Goal: Task Accomplishment & Management: Complete application form

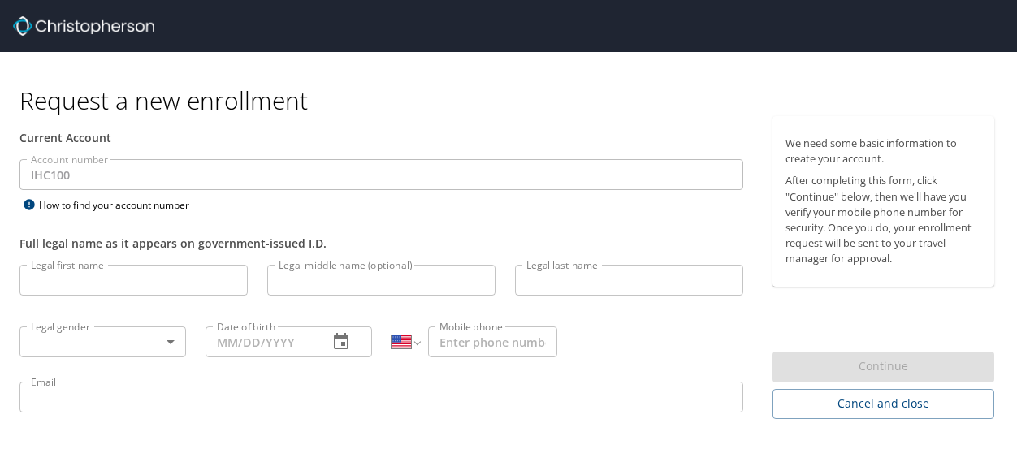
select select "US"
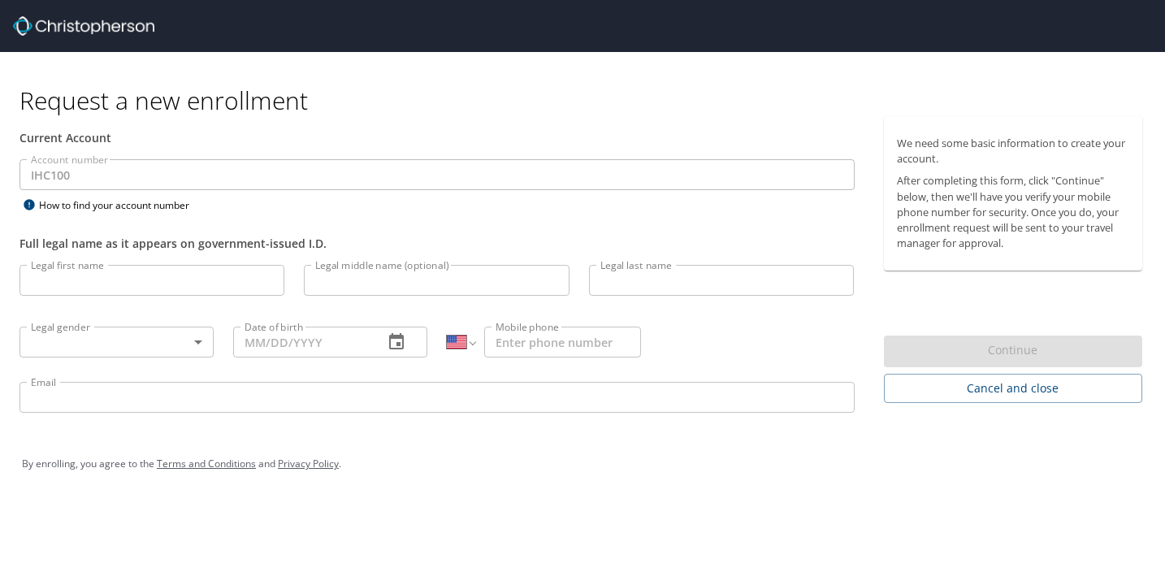
click at [93, 282] on input "Legal first name" at bounding box center [151, 280] width 265 height 31
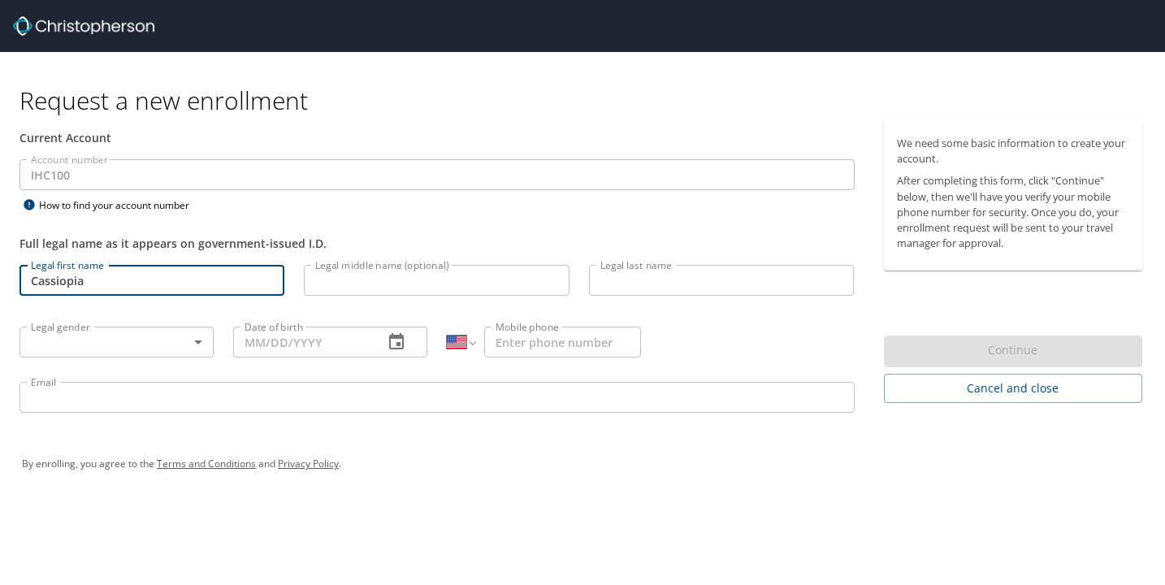
type input "Cassiopia"
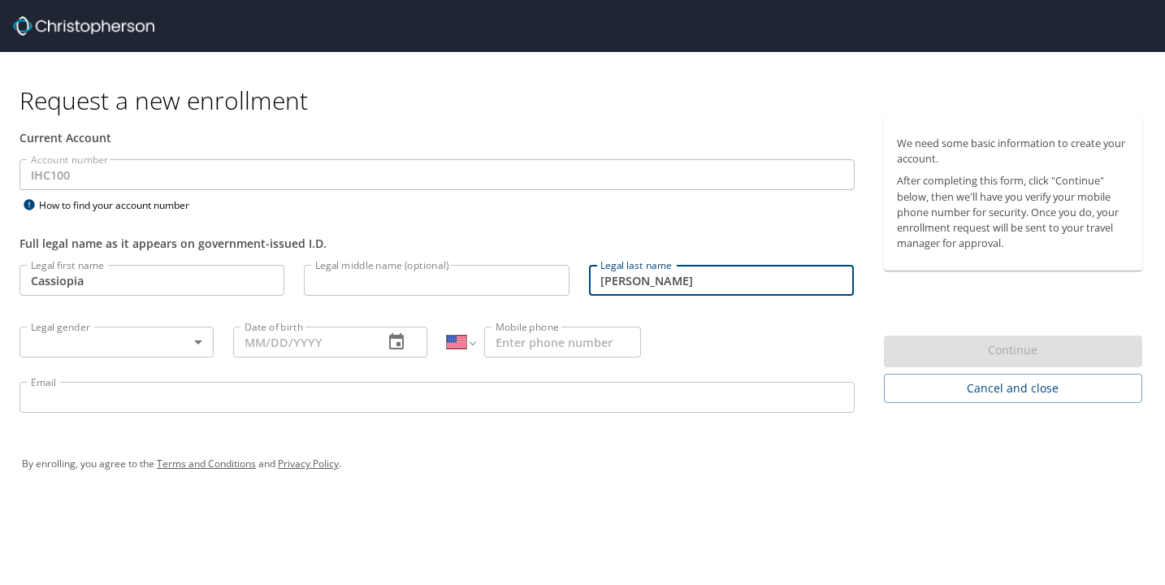
type input "[PERSON_NAME]"
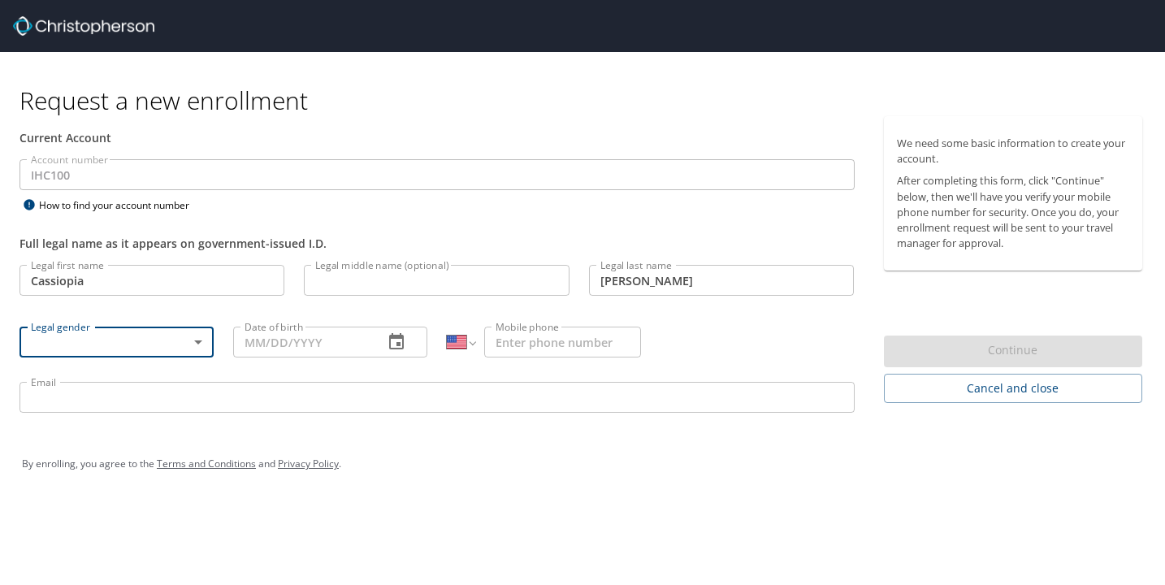
click at [184, 346] on body "Request a new enrollment Current Account Account number IHC100 Account number H…" at bounding box center [582, 292] width 1165 height 585
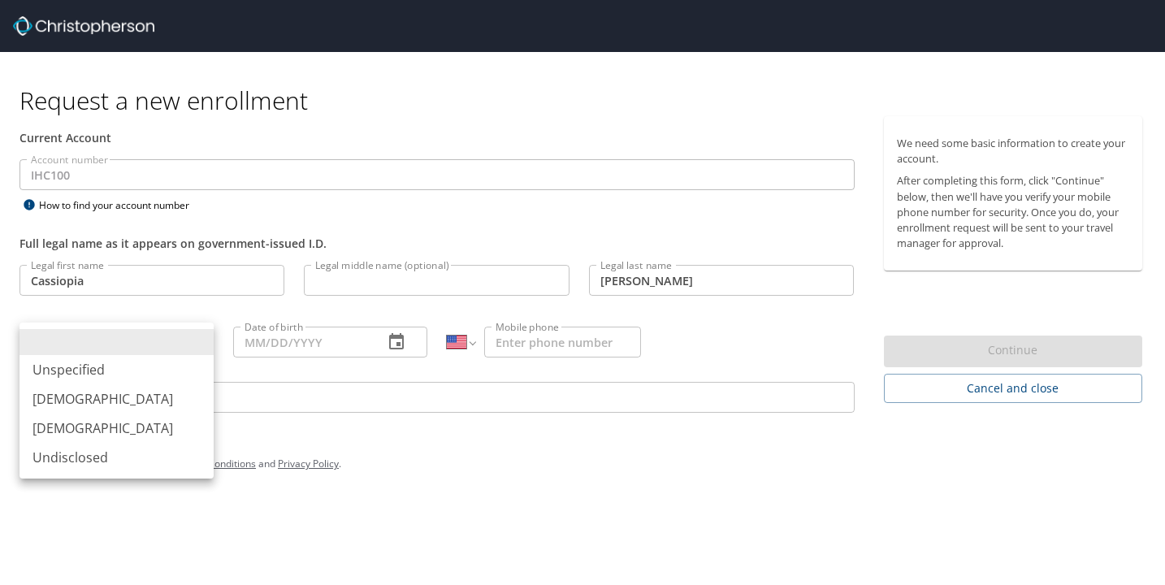
click at [73, 428] on li "[DEMOGRAPHIC_DATA]" at bounding box center [116, 427] width 194 height 29
type input "[DEMOGRAPHIC_DATA]"
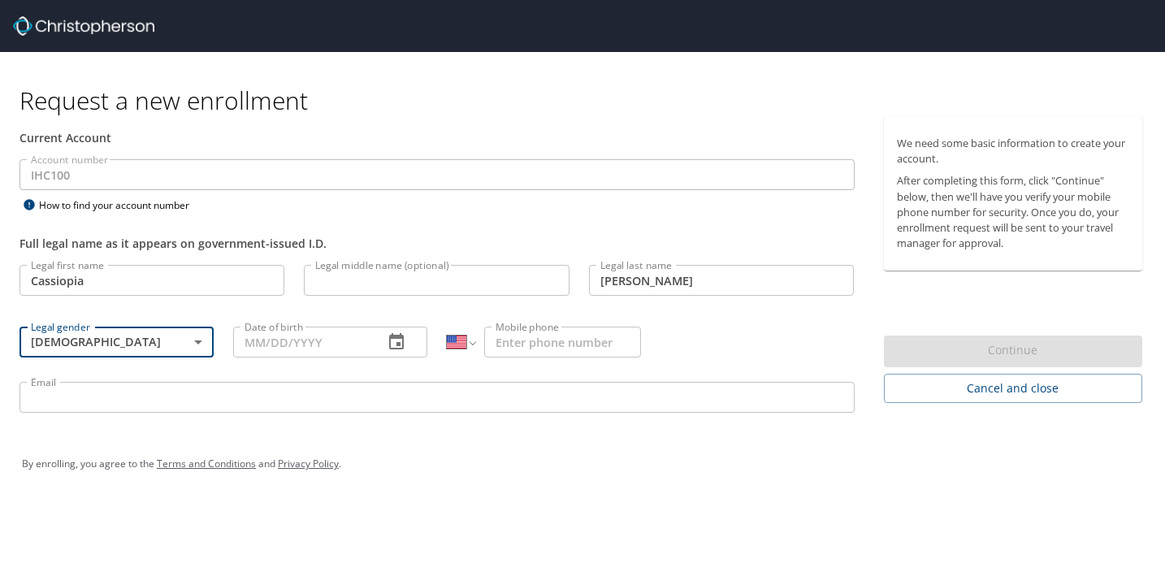
click at [285, 348] on input "Date of birth" at bounding box center [301, 342] width 137 height 31
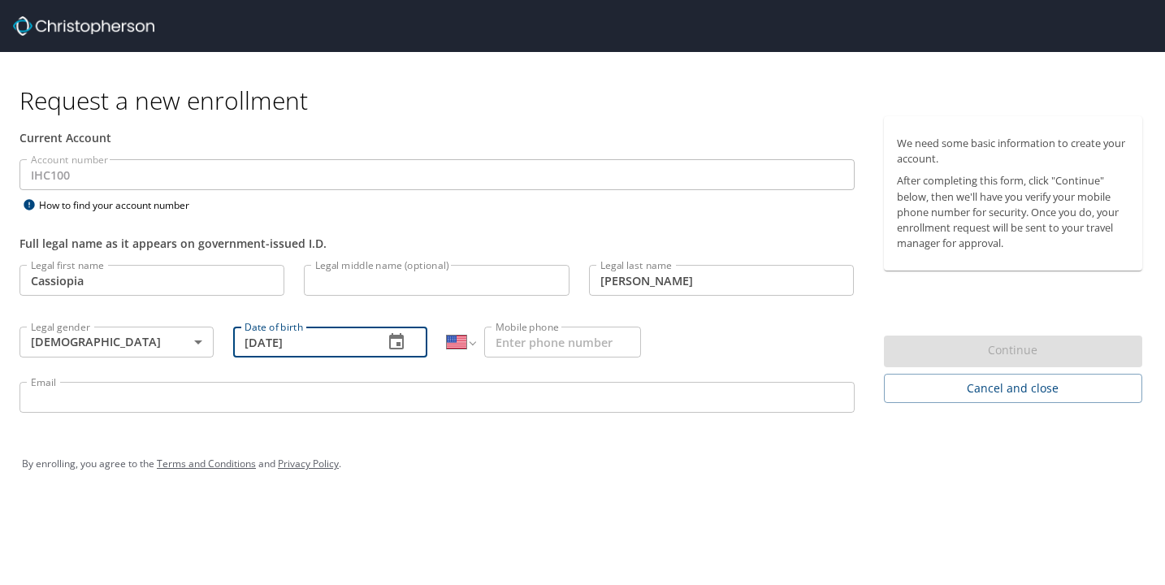
type input "[DATE]"
click at [512, 335] on input "Mobile phone" at bounding box center [562, 342] width 157 height 31
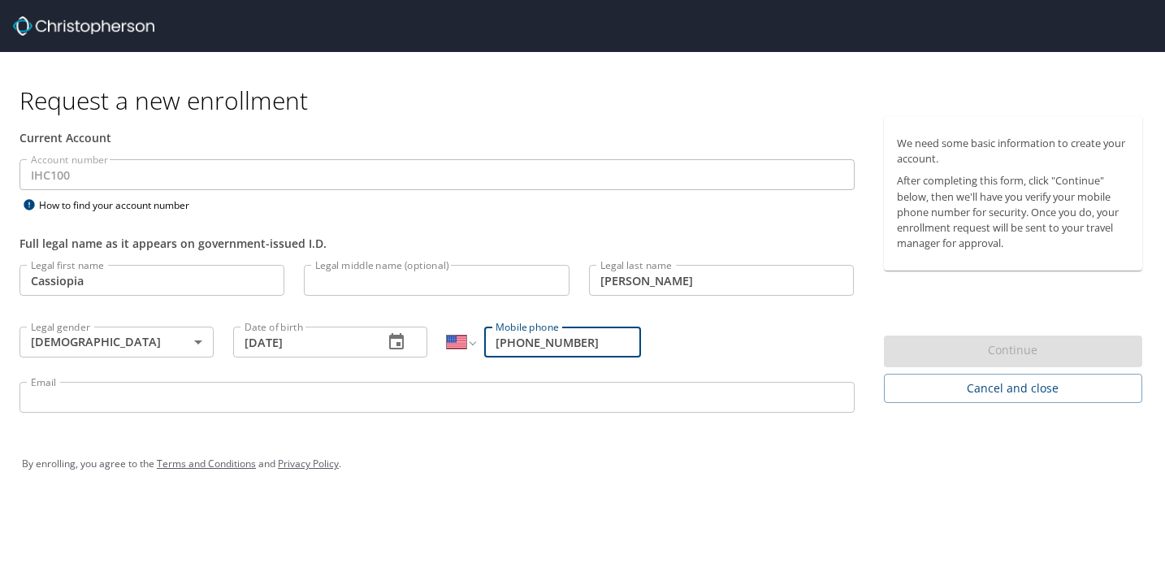
type input "[PHONE_NUMBER]"
click at [525, 398] on input "Email" at bounding box center [436, 397] width 835 height 31
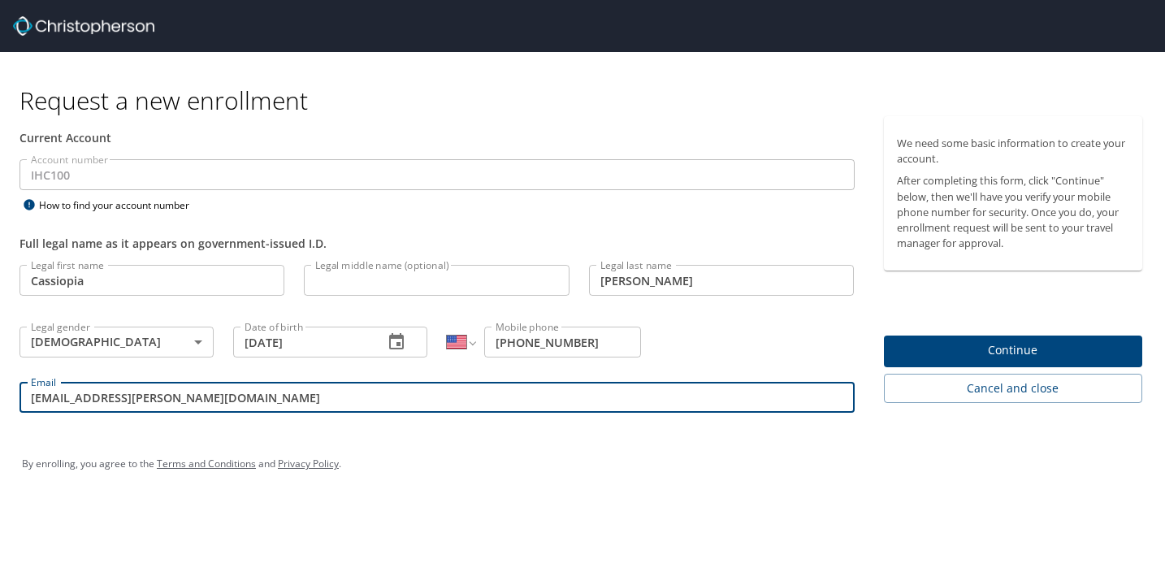
type input "[EMAIL_ADDRESS][PERSON_NAME][DOMAIN_NAME]"
click at [1016, 344] on span "Continue" at bounding box center [1013, 350] width 233 height 20
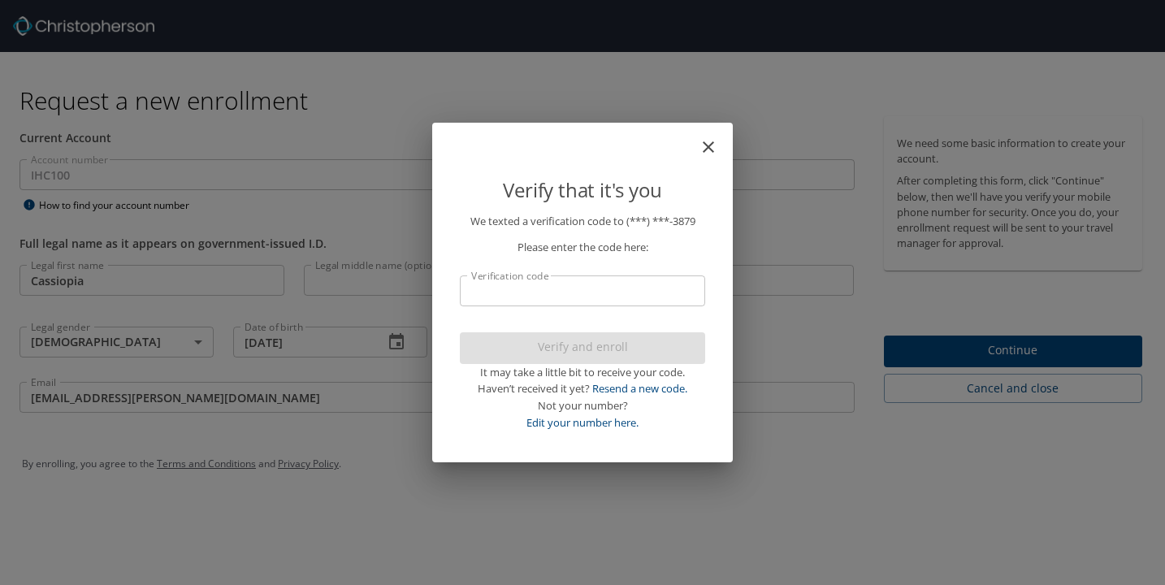
click at [522, 292] on input "Verification code" at bounding box center [582, 290] width 245 height 31
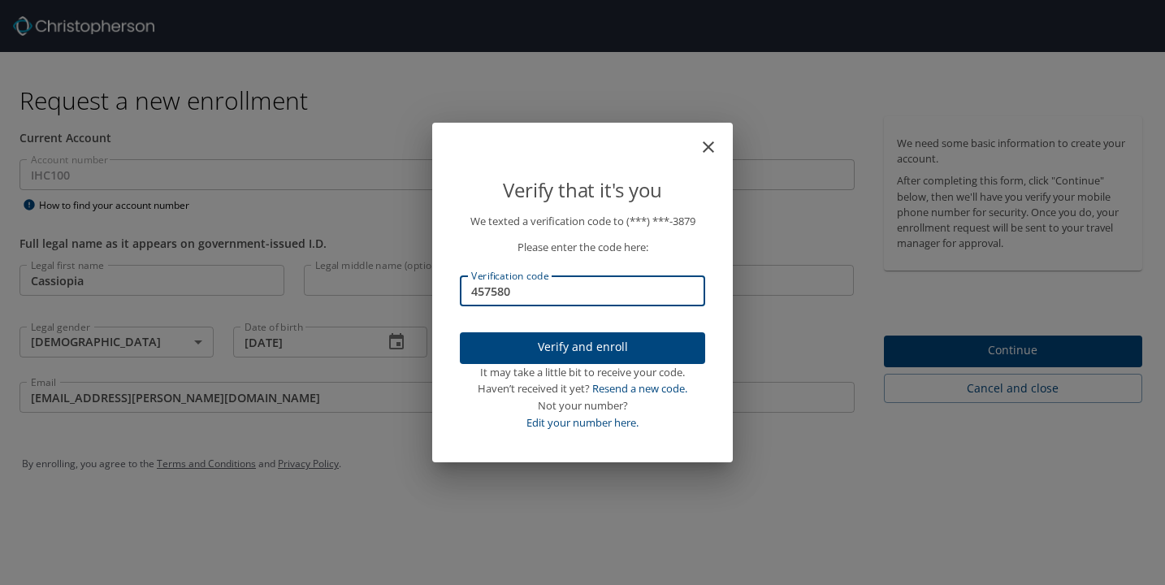
type input "457580"
click at [567, 341] on span "Verify and enroll" at bounding box center [582, 347] width 219 height 20
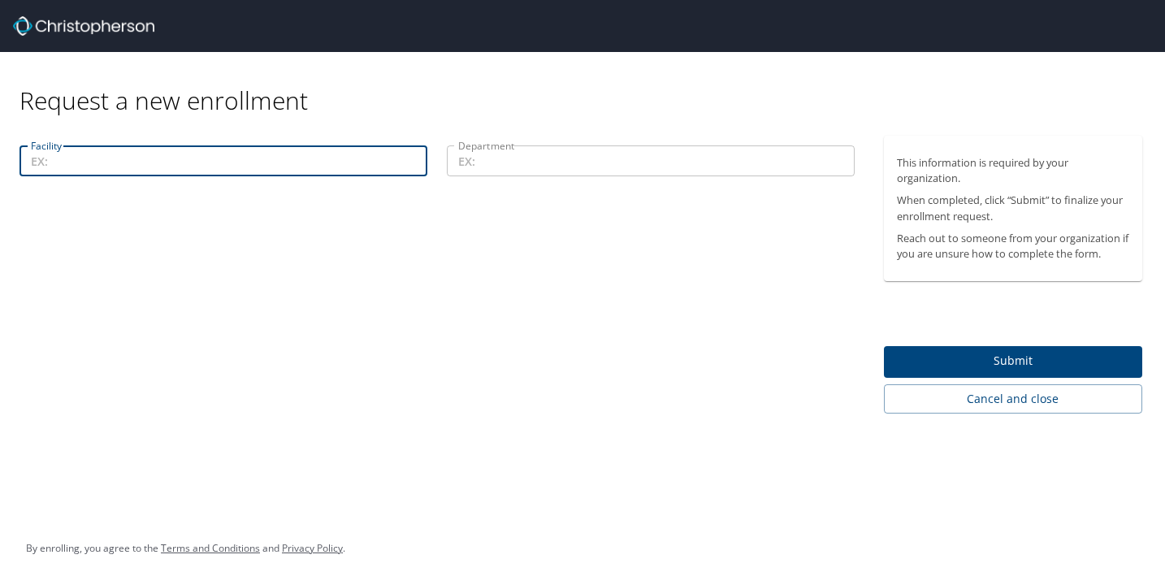
click at [148, 162] on input "Facility" at bounding box center [223, 160] width 408 height 31
click at [486, 169] on input "Department" at bounding box center [651, 160] width 408 height 31
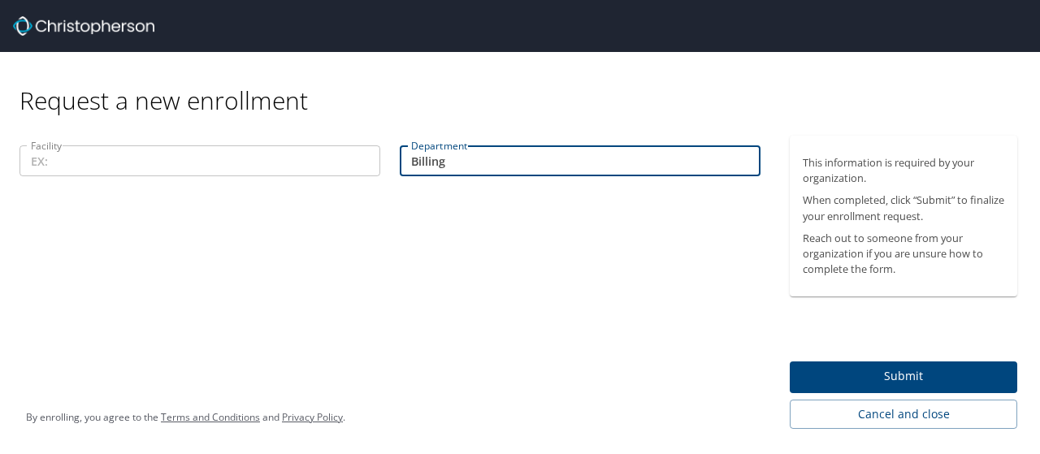
type input "Billing"
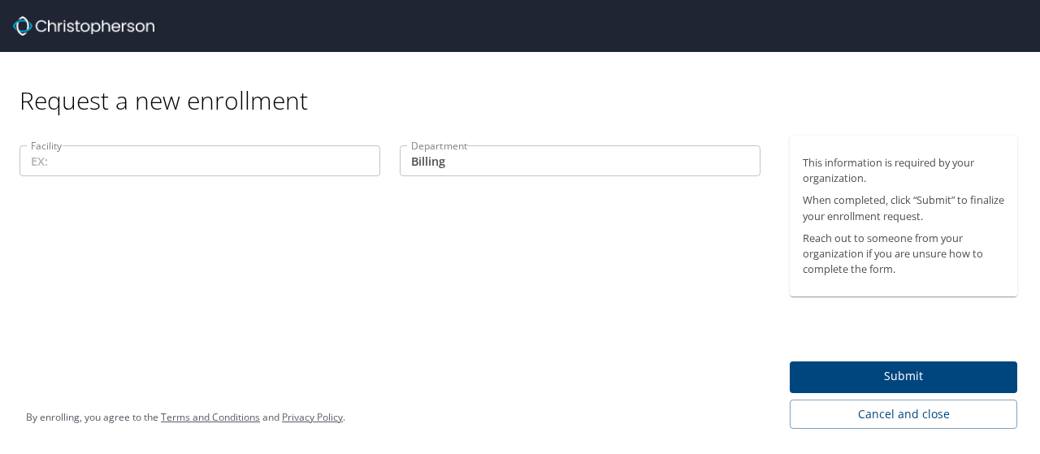
click at [520, 193] on div "Facility Facility Department Billing Department" at bounding box center [390, 282] width 780 height 293
click at [271, 166] on input "Facility" at bounding box center [199, 160] width 361 height 31
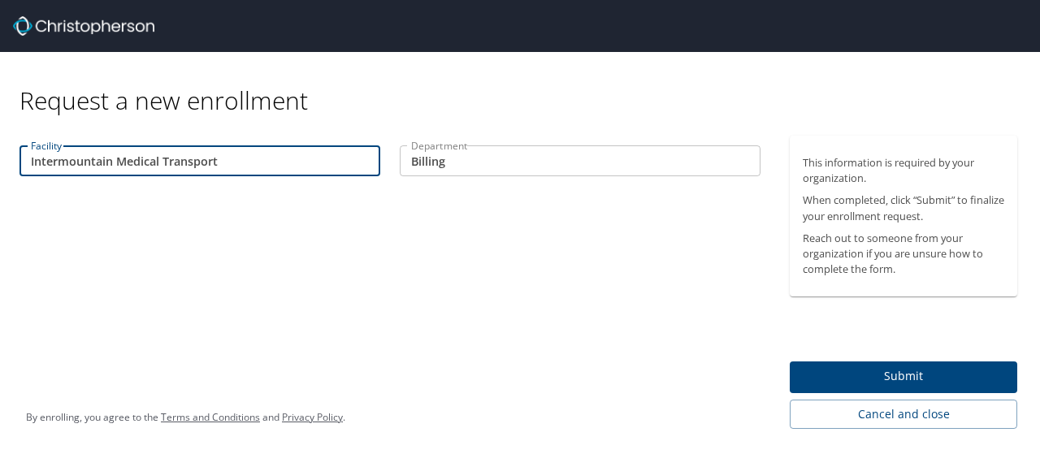
type input "Intermountain Medical Transport"
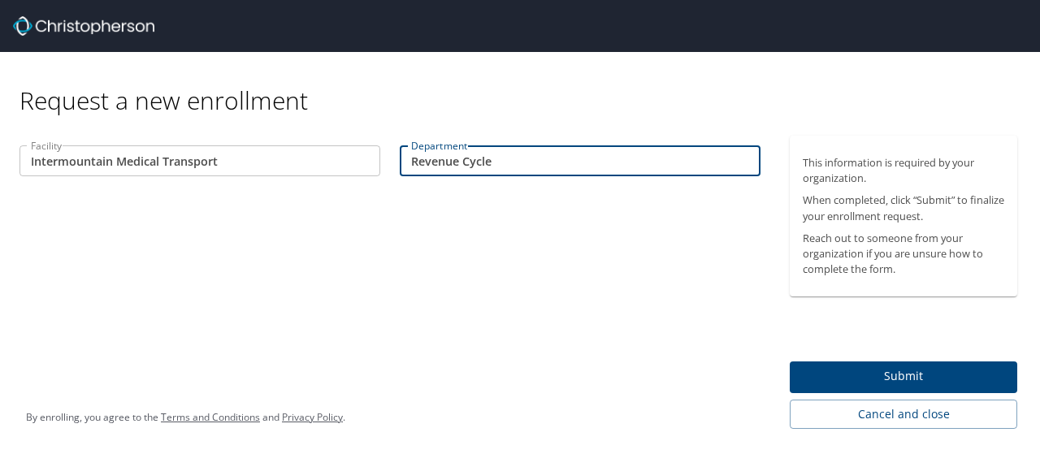
type input "Revenue Cycle"
click at [851, 373] on span "Submit" at bounding box center [903, 376] width 201 height 20
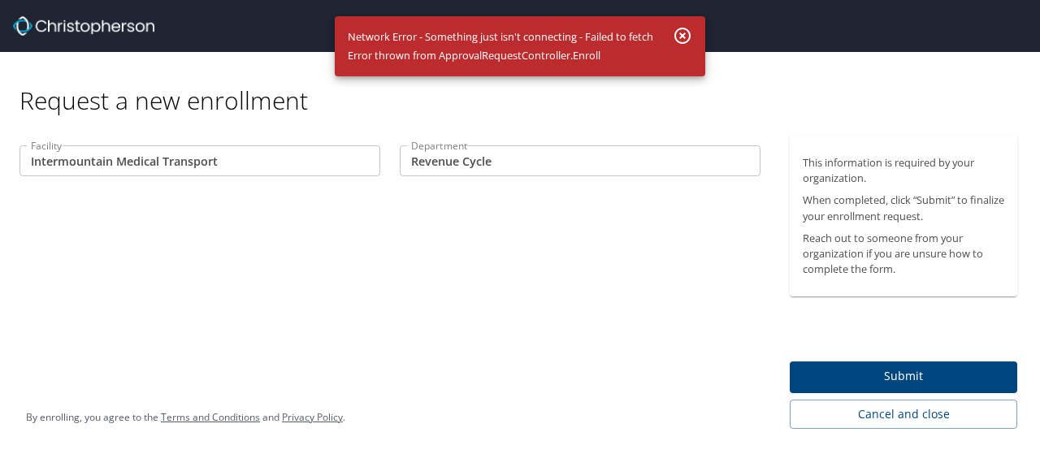
click at [678, 38] on icon "button" at bounding box center [682, 35] width 19 height 19
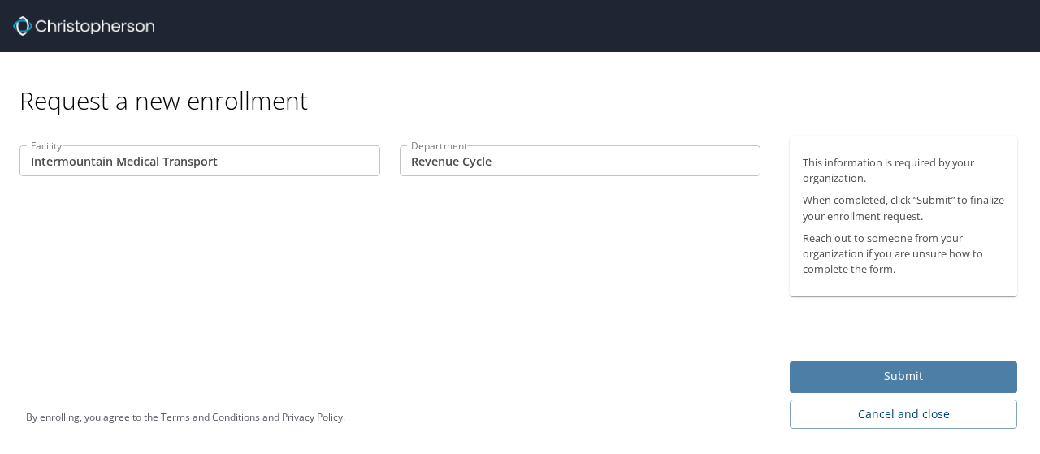
click at [894, 378] on span "Submit" at bounding box center [903, 376] width 201 height 20
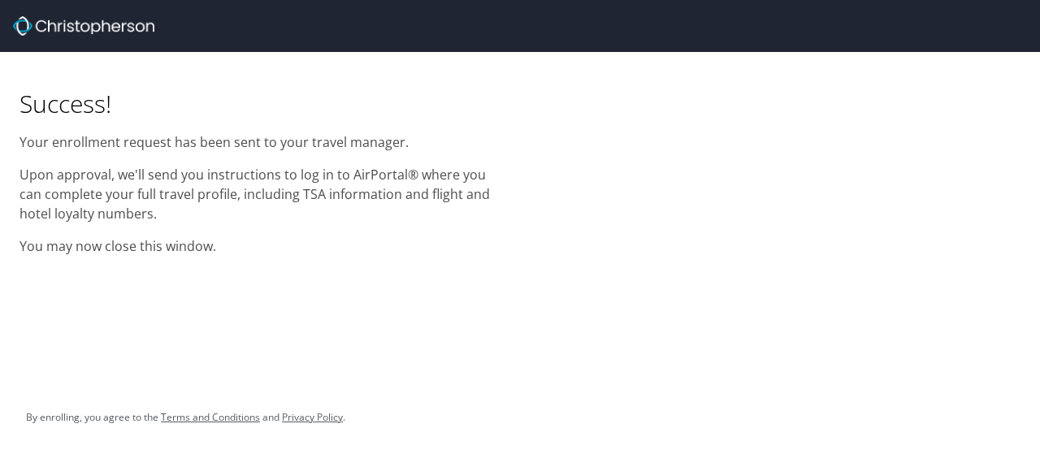
drag, startPoint x: 781, startPoint y: 147, endPoint x: 760, endPoint y: 128, distance: 28.7
click at [781, 147] on div "Success! Your enrollment request has been sent to your travel manager. Upon app…" at bounding box center [520, 159] width 1040 height 214
